Goal: Task Accomplishment & Management: Manage account settings

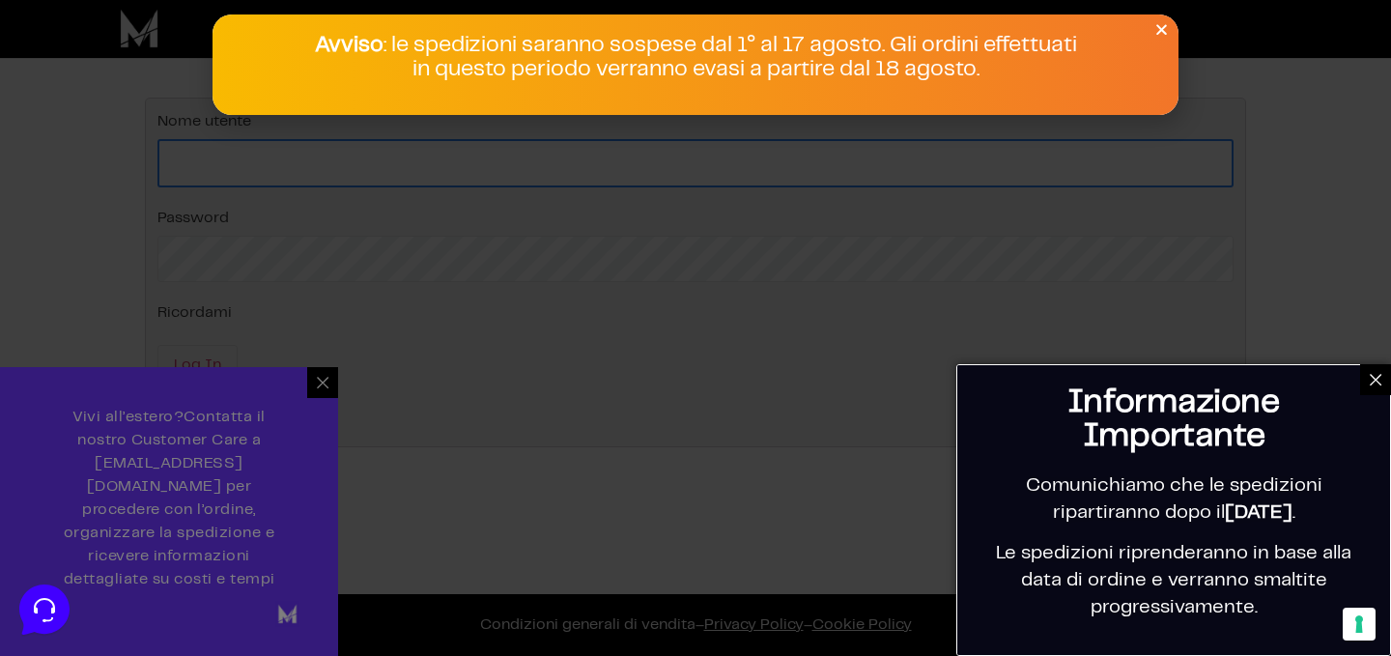
type input "[EMAIL_ADDRESS][DOMAIN_NAME]"
click at [1161, 30] on icon "Close" at bounding box center [1161, 29] width 14 height 14
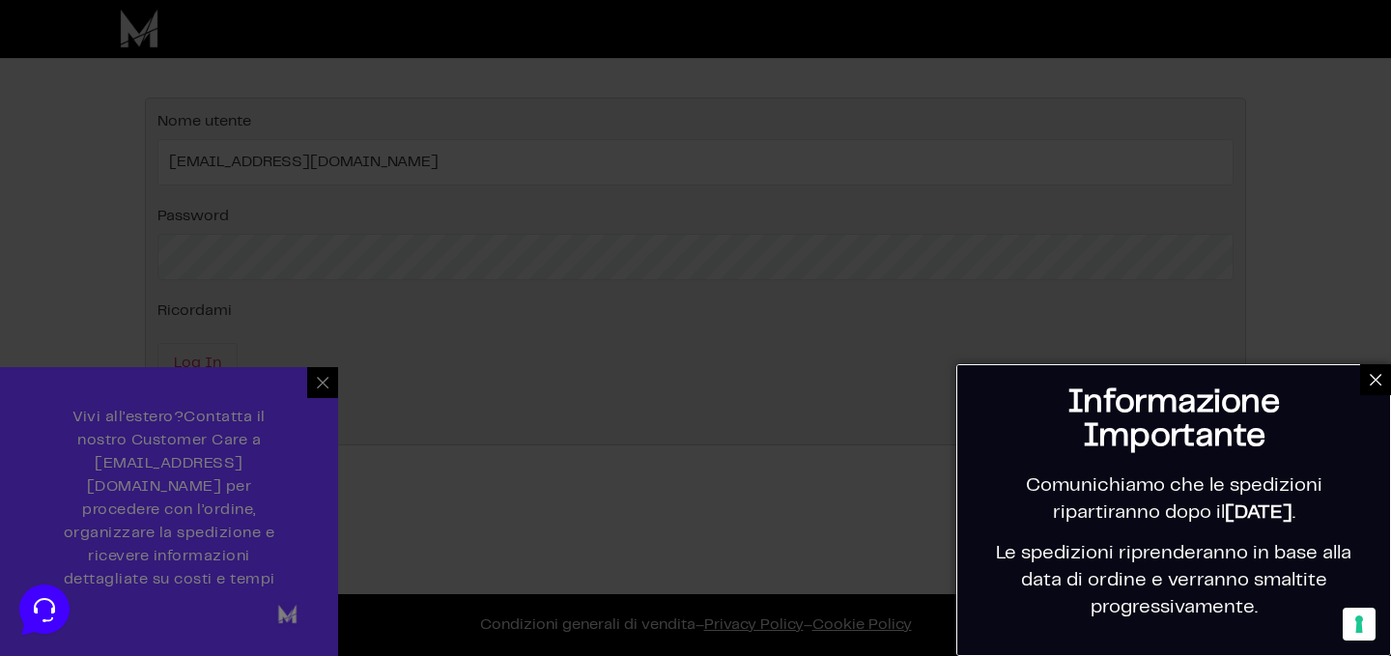
click at [1372, 380] on icon at bounding box center [1375, 379] width 15 height 15
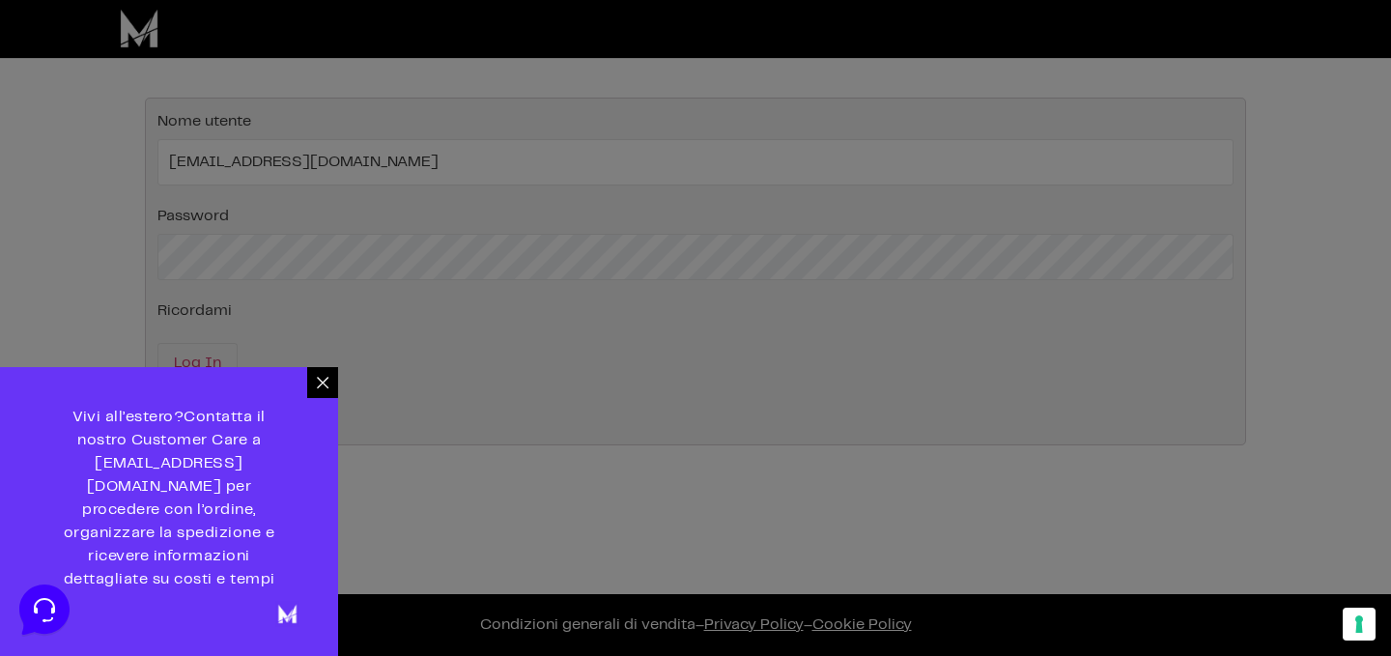
click at [327, 390] on icon at bounding box center [322, 382] width 15 height 15
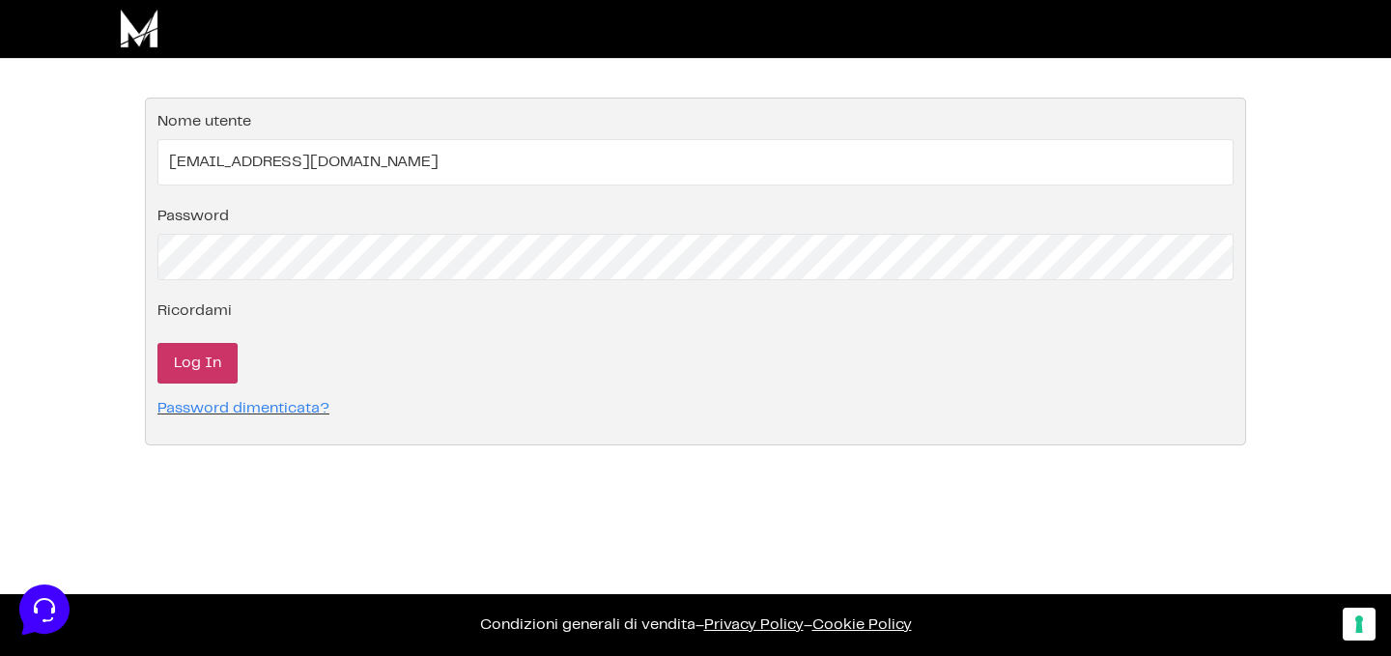
click at [203, 350] on input "Log In" at bounding box center [197, 363] width 80 height 41
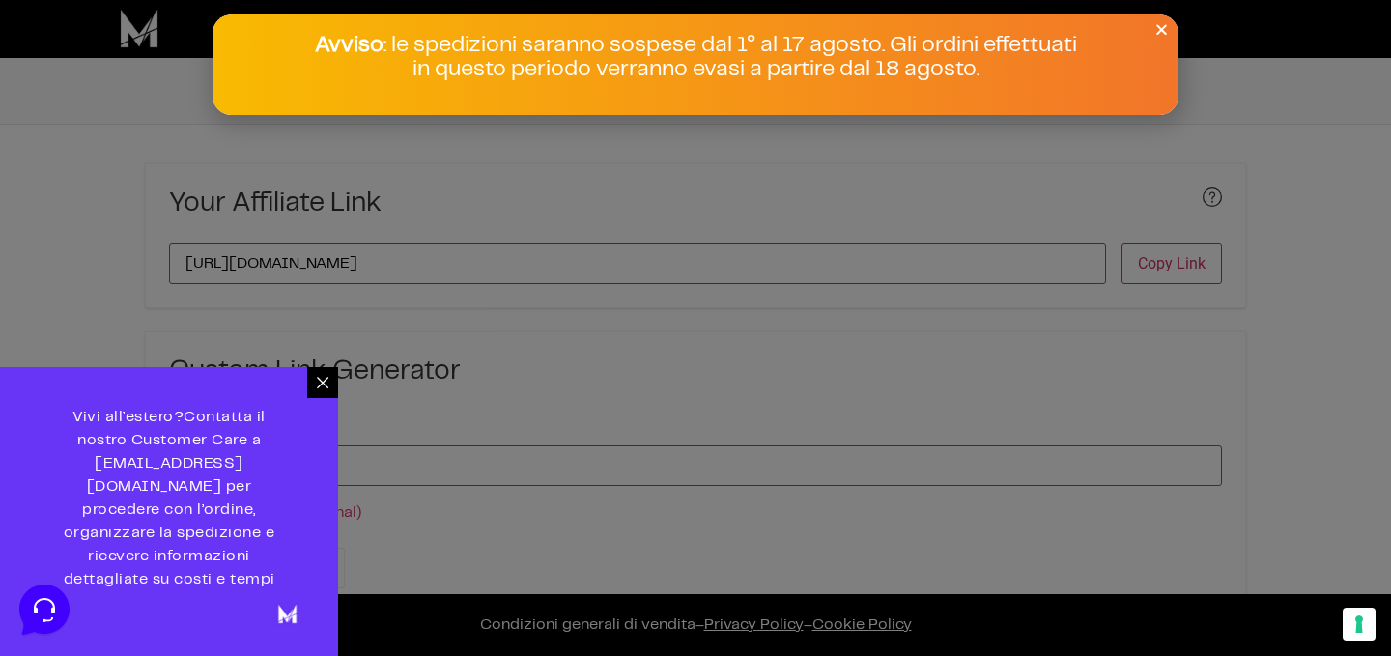
click at [1149, 34] on div "Avviso : le spedizioni saranno sospese dal 1° al 17 agosto. Gli ordini effettua…" at bounding box center [696, 58] width 966 height 48
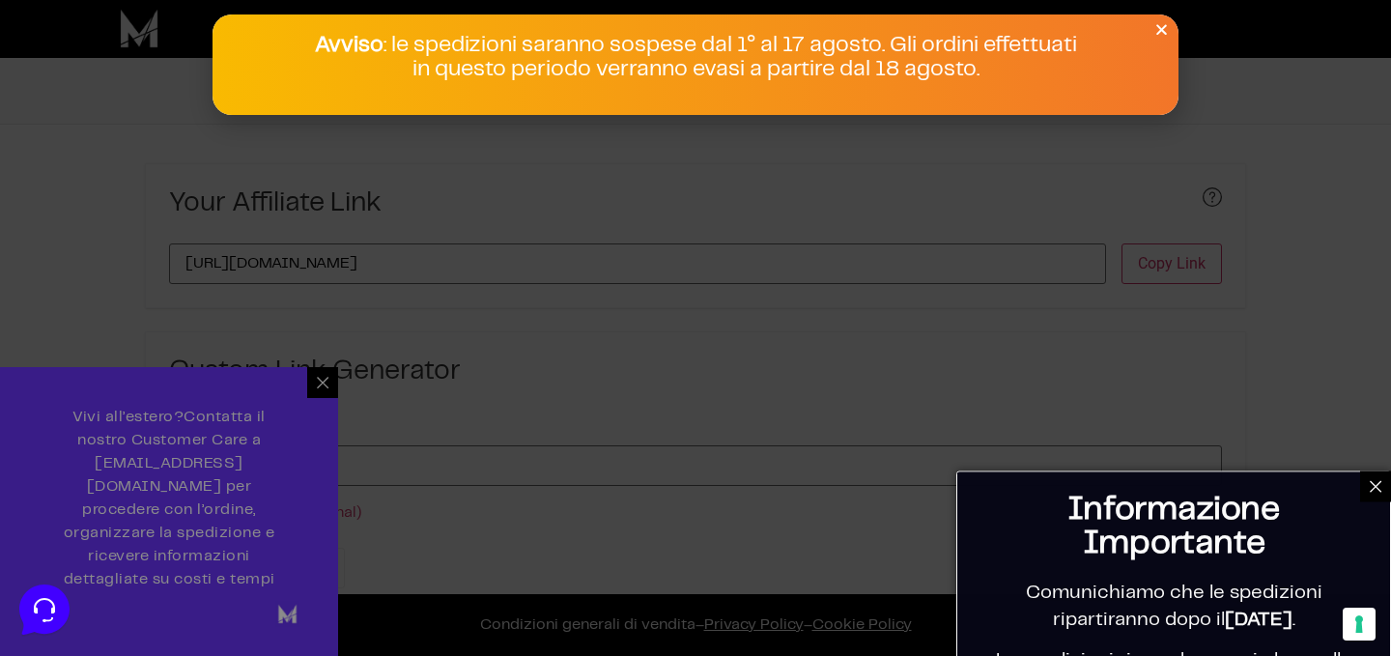
click at [1157, 34] on icon "Close" at bounding box center [1161, 29] width 14 height 14
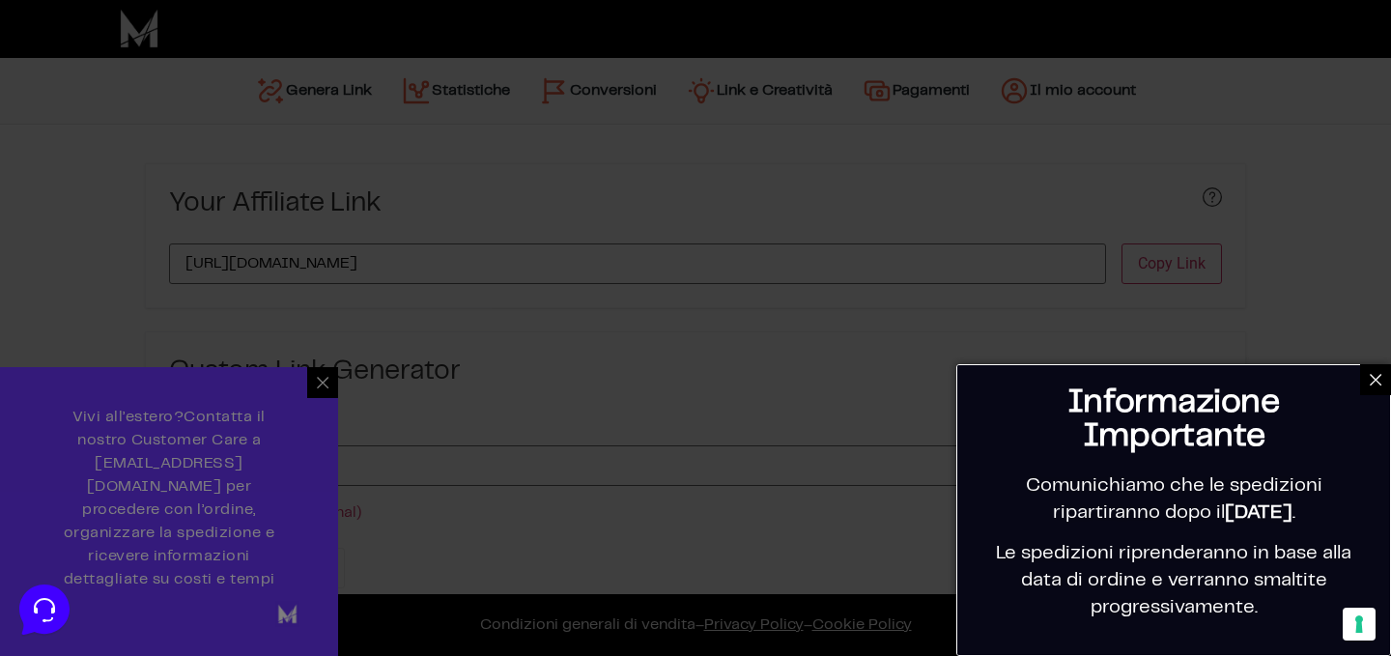
click at [1376, 387] on div at bounding box center [1375, 379] width 31 height 31
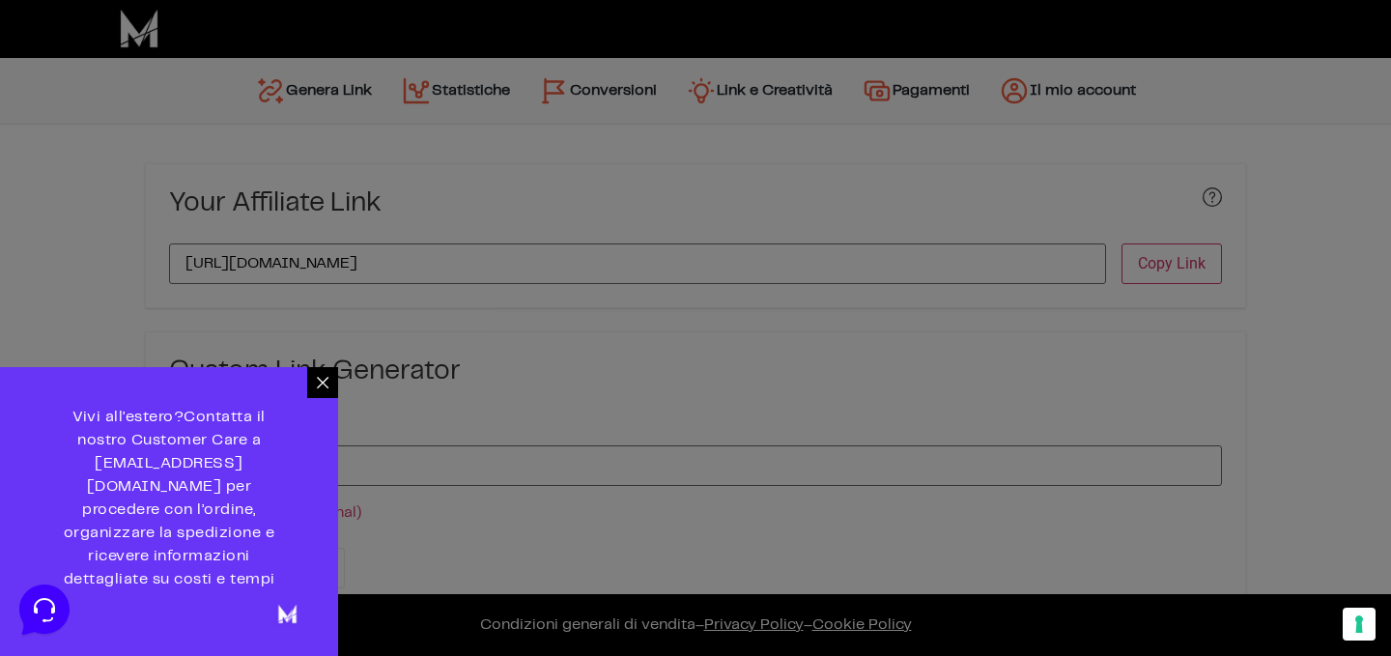
click at [327, 388] on icon at bounding box center [323, 383] width 12 height 12
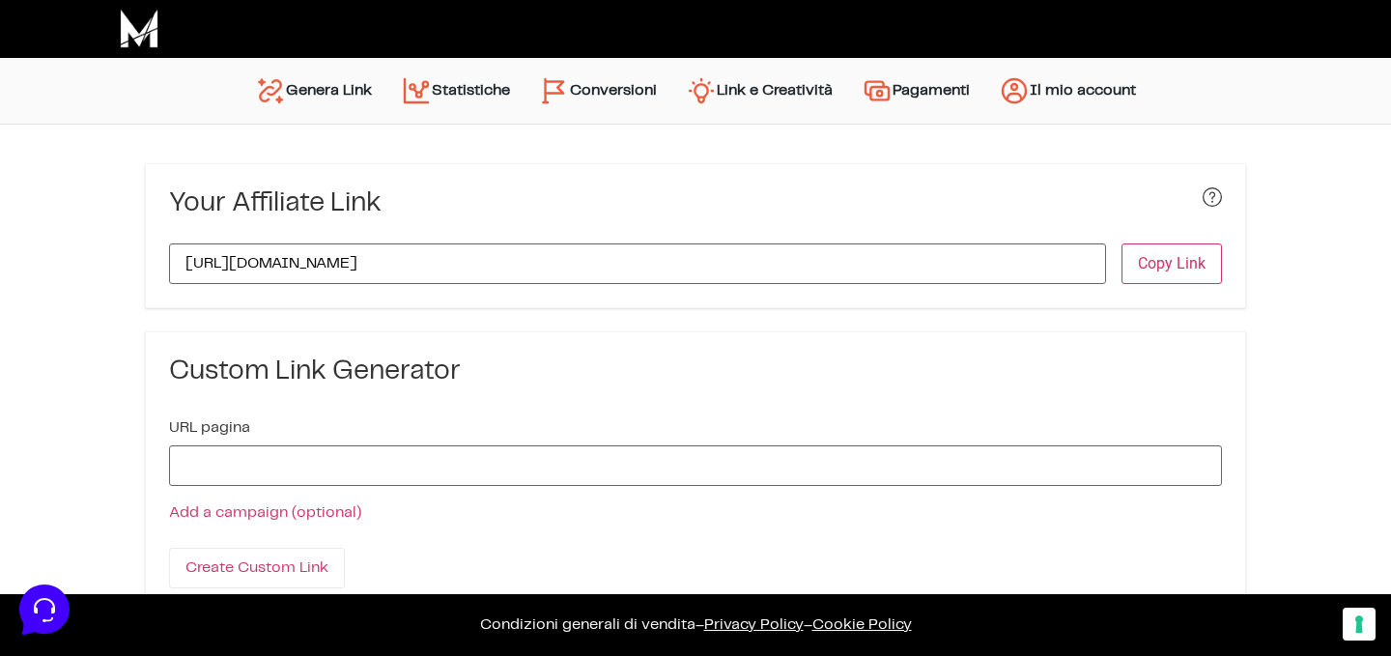
click at [435, 99] on link "Statistiche" at bounding box center [455, 91] width 138 height 46
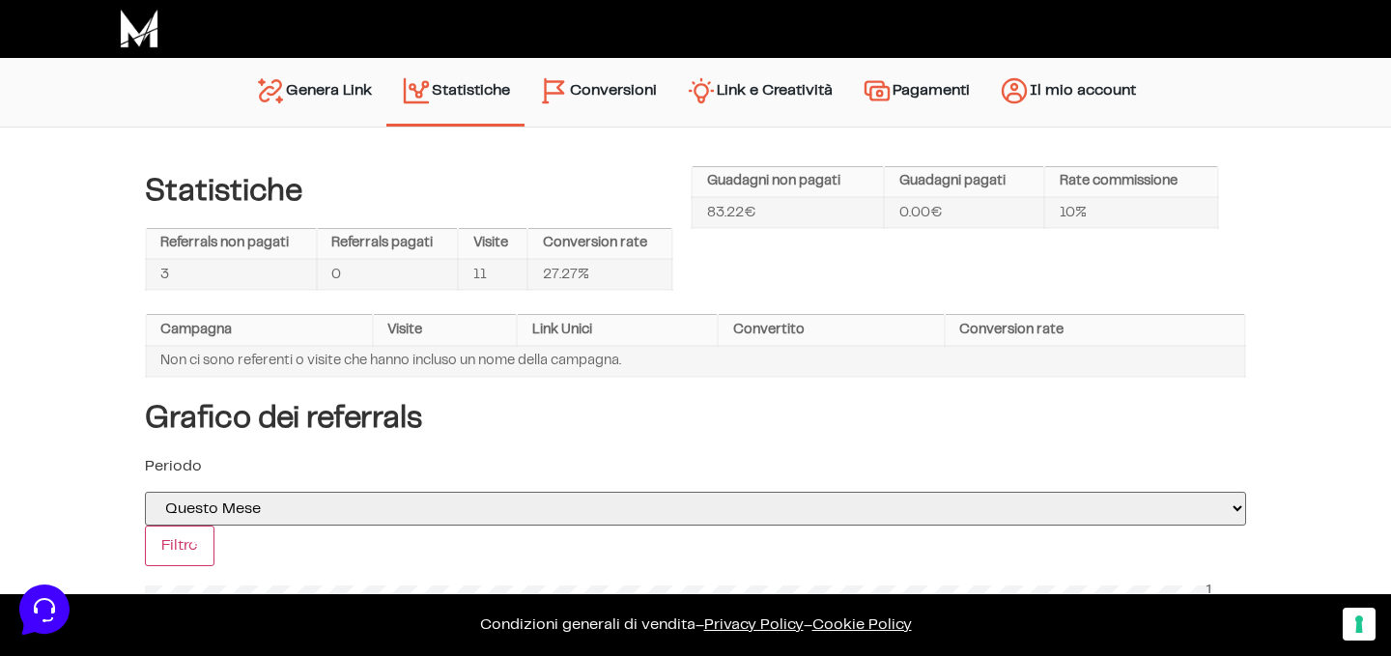
click at [584, 91] on link "Conversioni" at bounding box center [598, 92] width 147 height 49
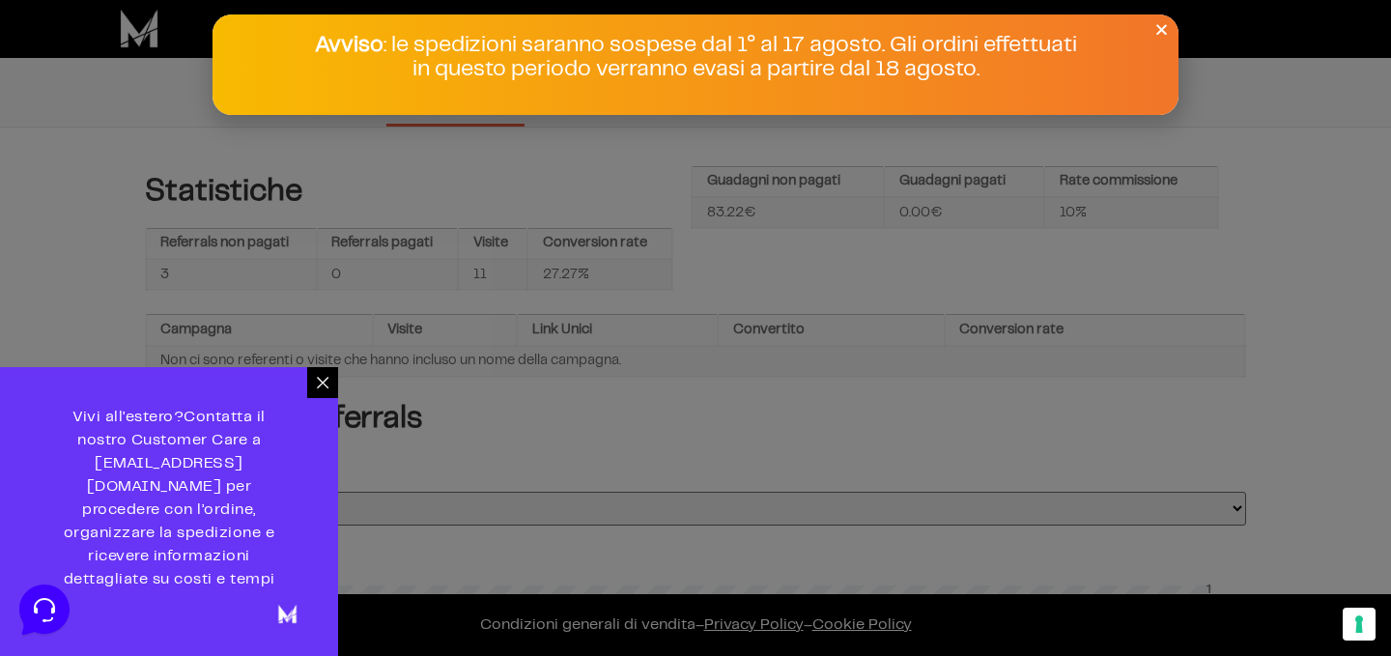
click at [328, 390] on icon at bounding box center [322, 382] width 15 height 15
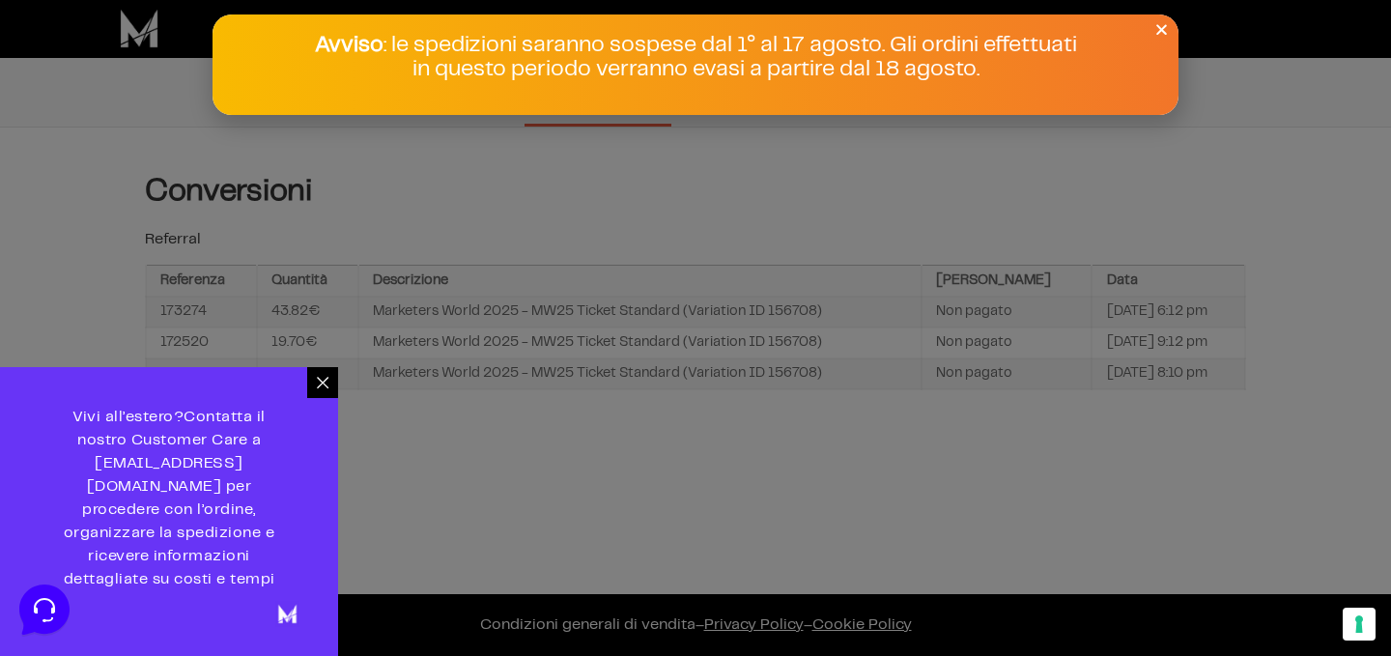
click at [327, 390] on icon at bounding box center [322, 382] width 15 height 15
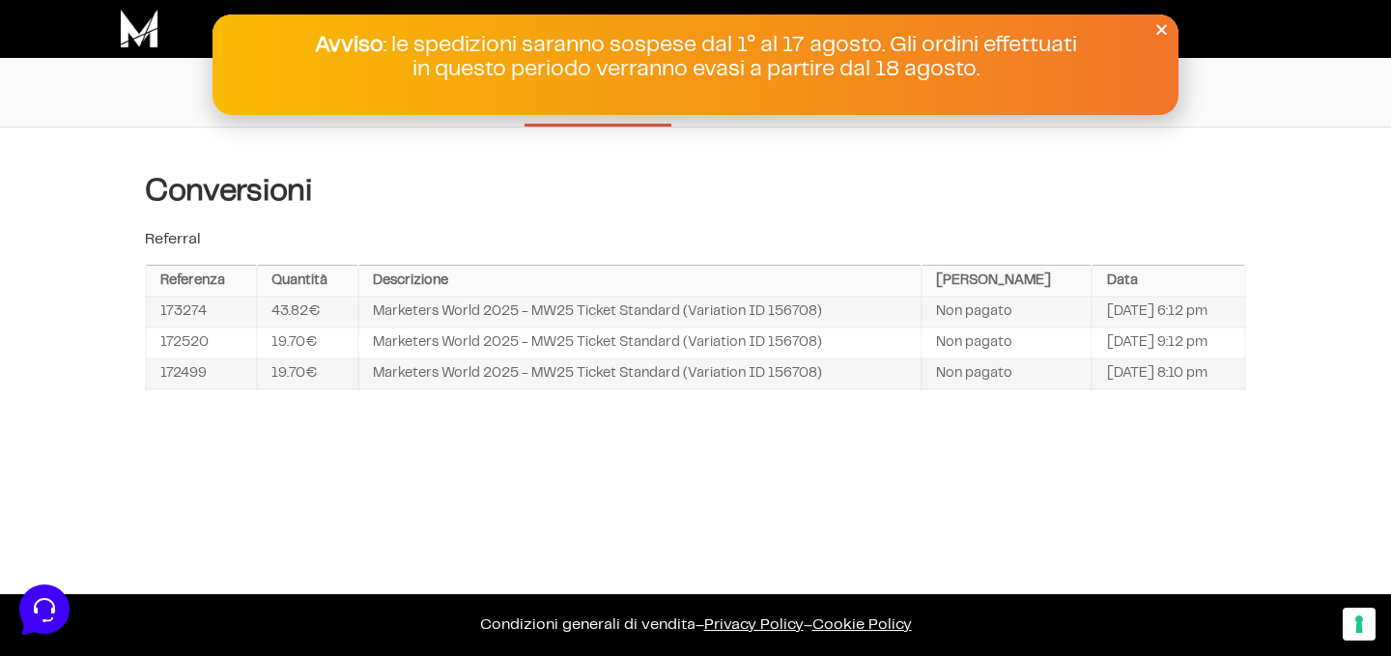
click at [1159, 30] on icon "Close" at bounding box center [1161, 29] width 14 height 14
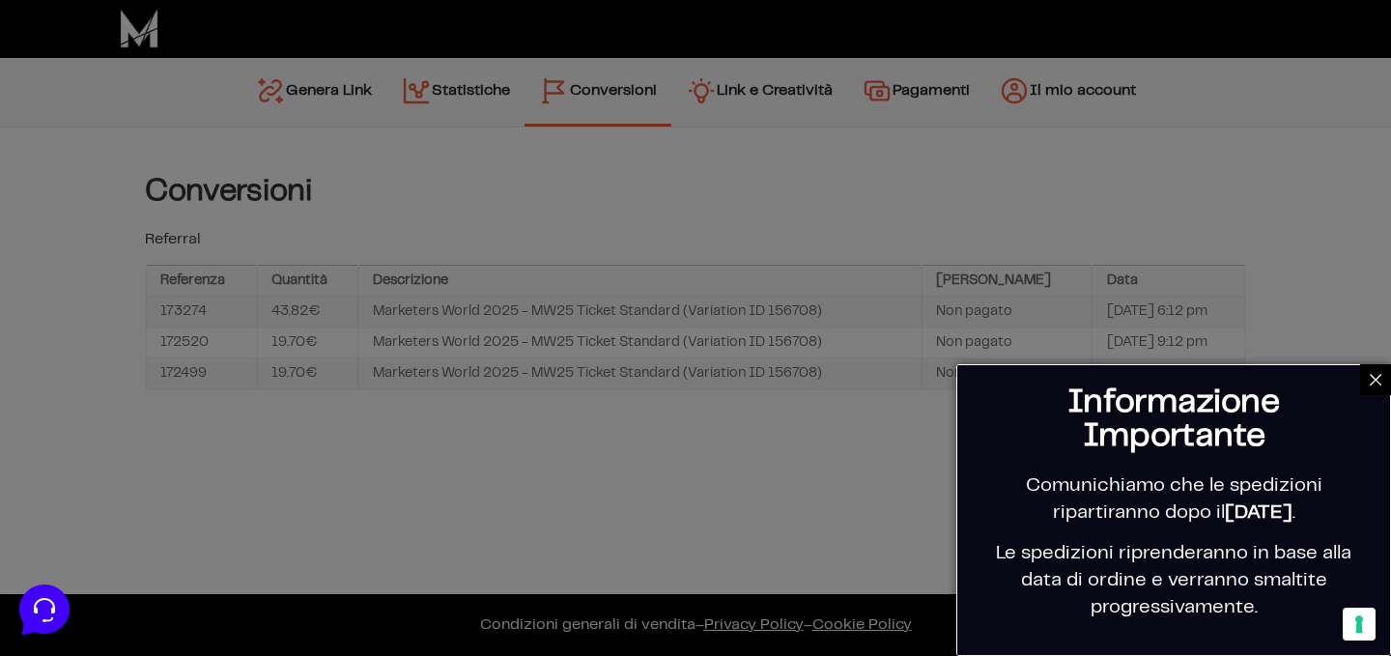
click at [1375, 386] on icon at bounding box center [1375, 379] width 15 height 15
